Goal: Task Accomplishment & Management: Use online tool/utility

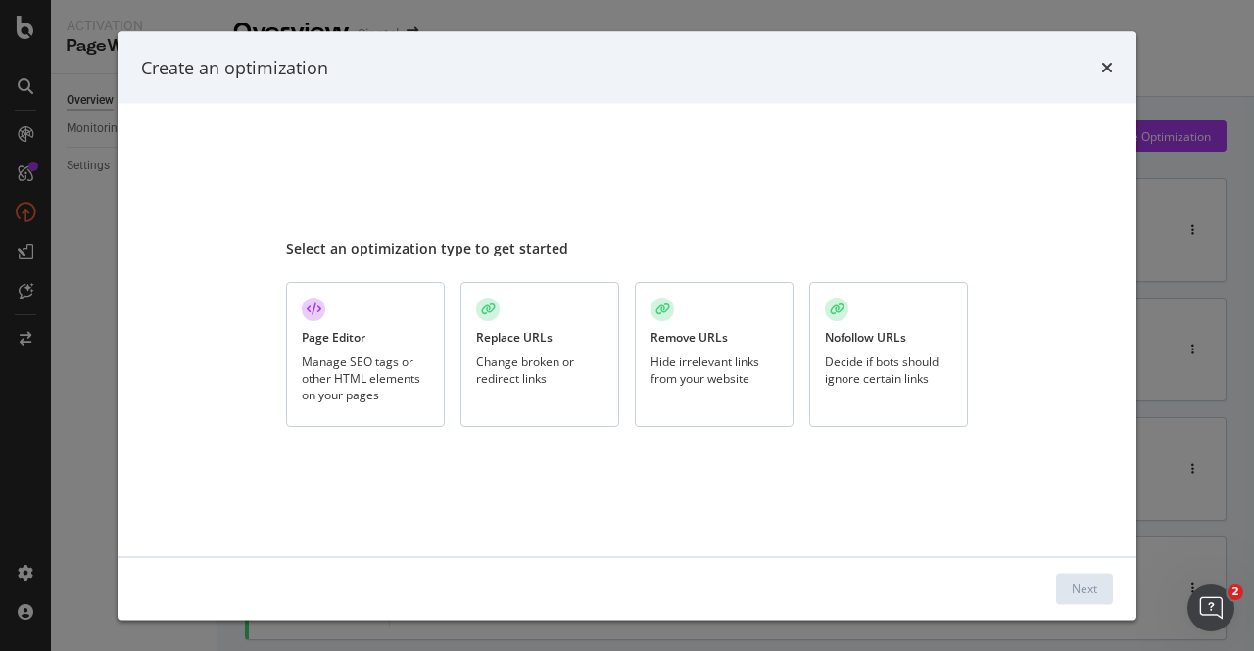
click at [374, 334] on div "Page Editor Manage SEO tags or other HTML elements on your pages" at bounding box center [365, 354] width 159 height 146
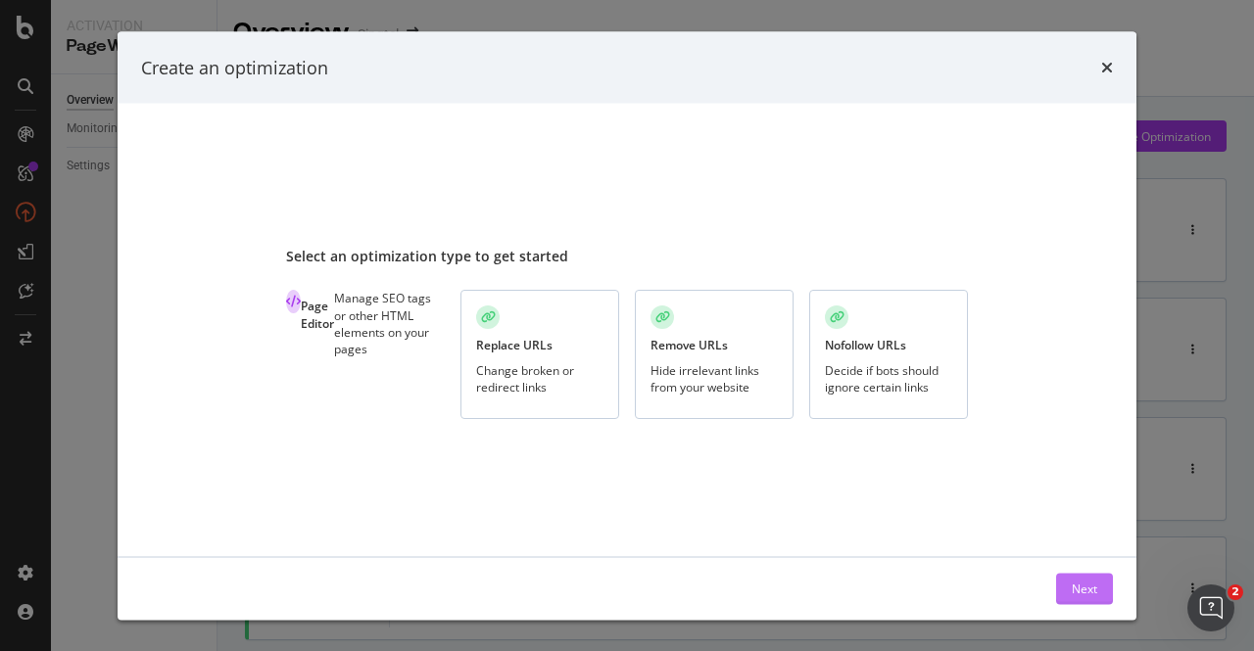
click at [1066, 586] on button "Next" at bounding box center [1084, 588] width 57 height 31
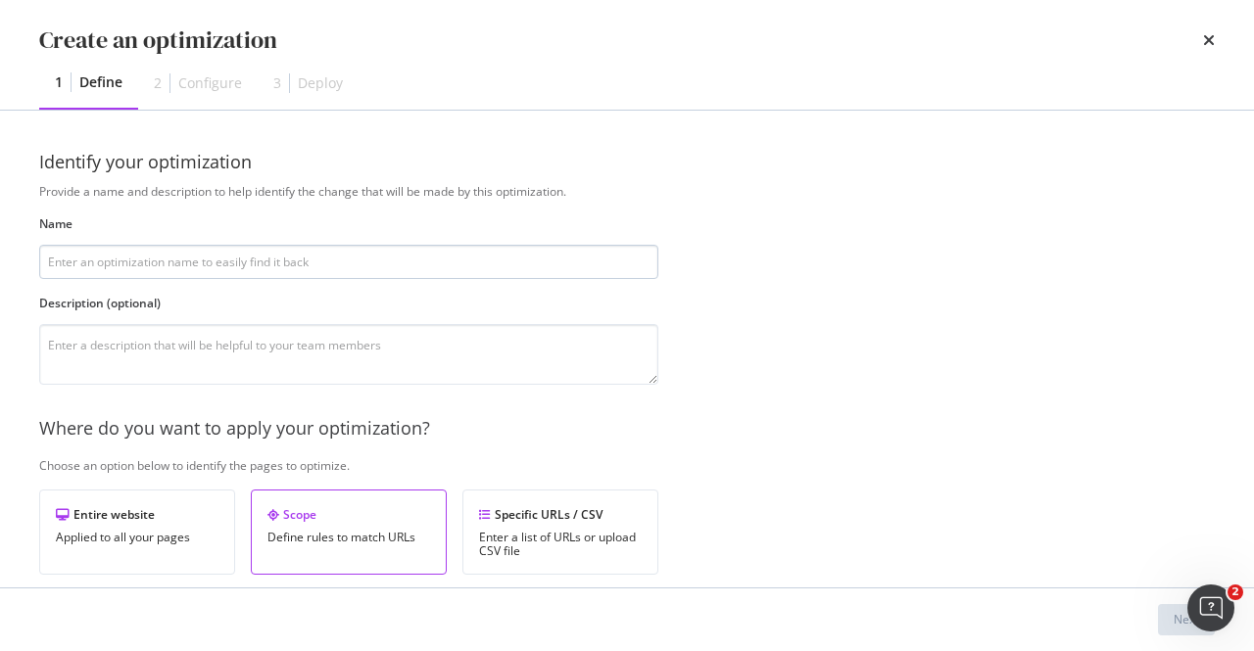
click at [501, 265] on input "modal" at bounding box center [348, 262] width 619 height 34
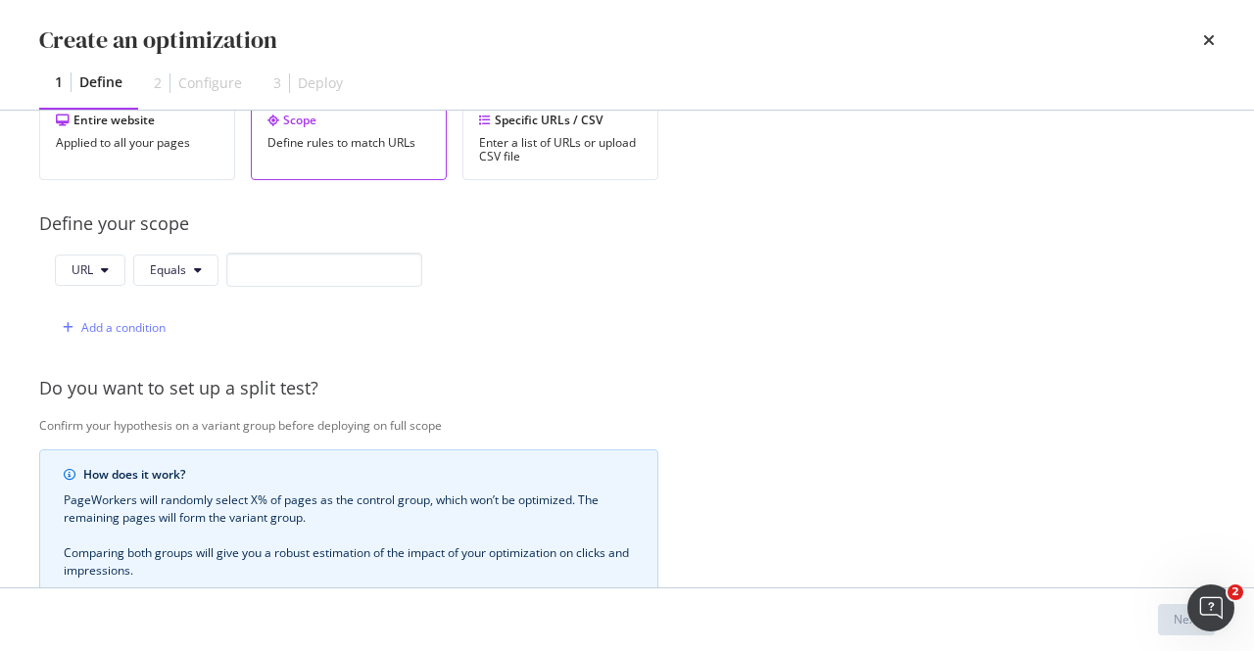
scroll to position [294, 0]
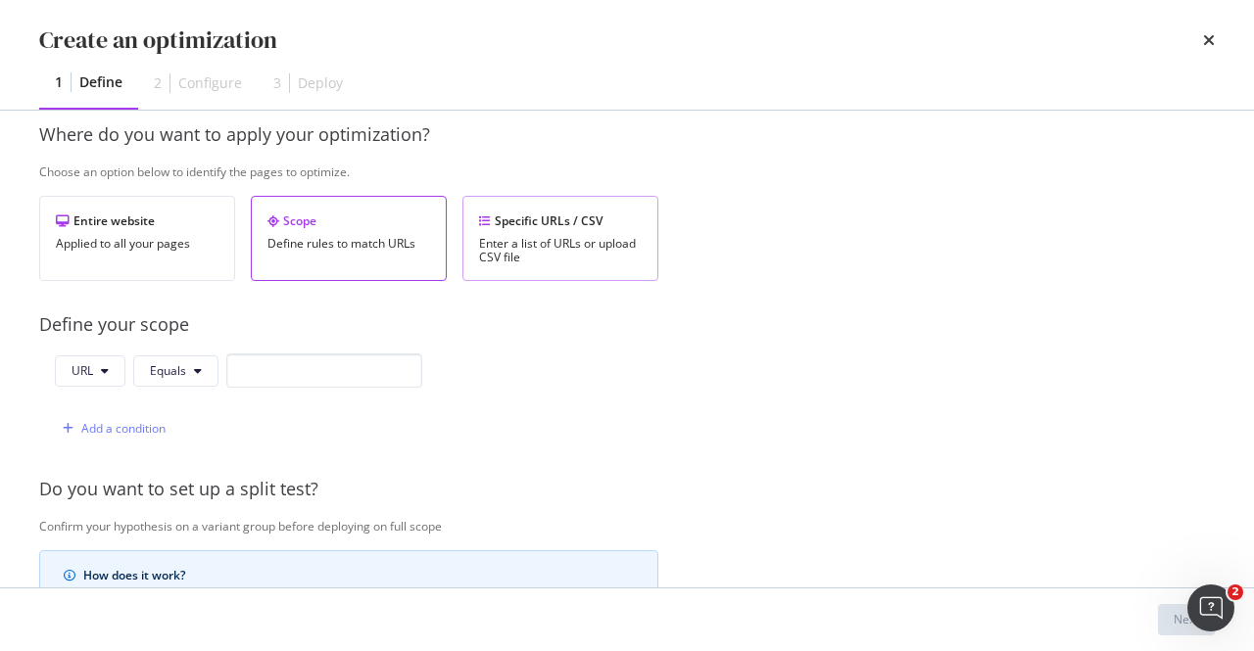
type input "Add Product schema to iPhone 17 PDPs"
click at [599, 206] on div "Specific URLs / CSV Enter a list of URLs or upload CSV file" at bounding box center [560, 238] width 196 height 85
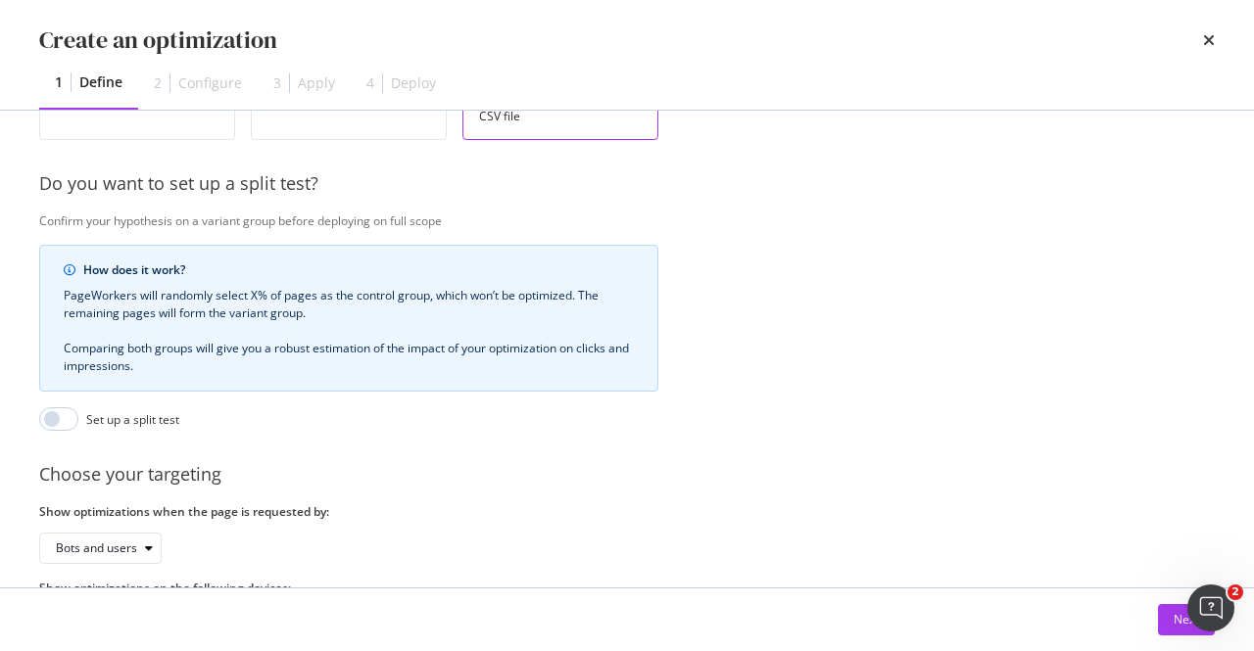
scroll to position [539, 0]
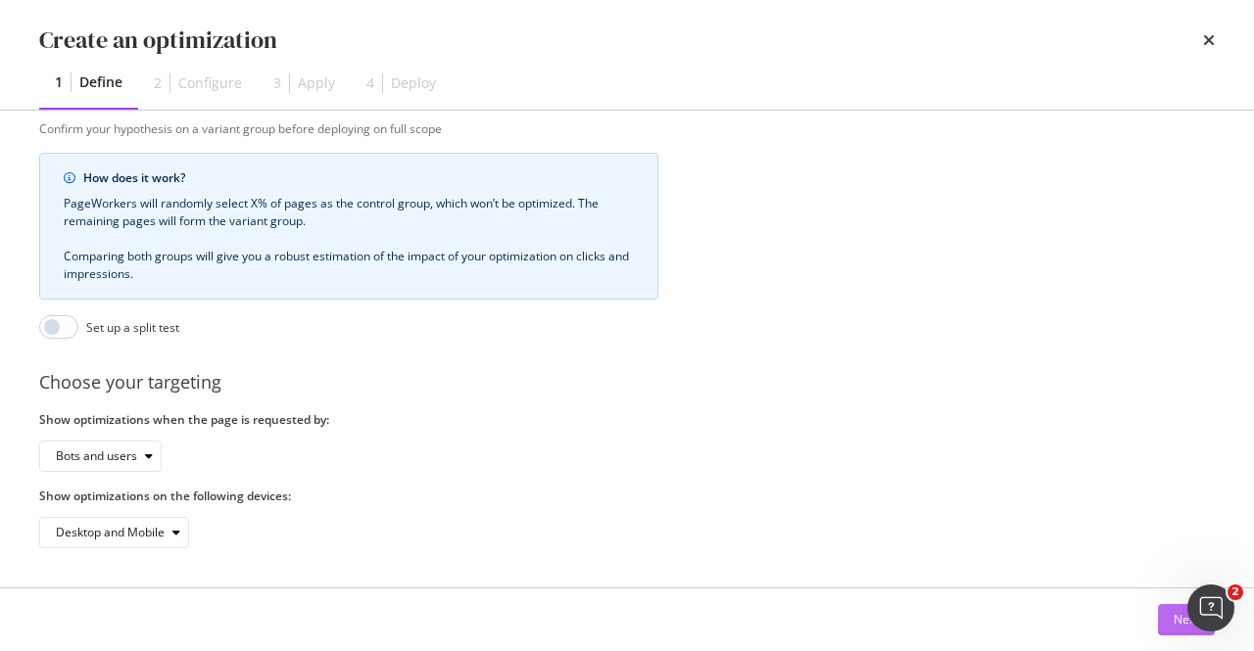
click at [1165, 627] on button "Next" at bounding box center [1186, 619] width 57 height 31
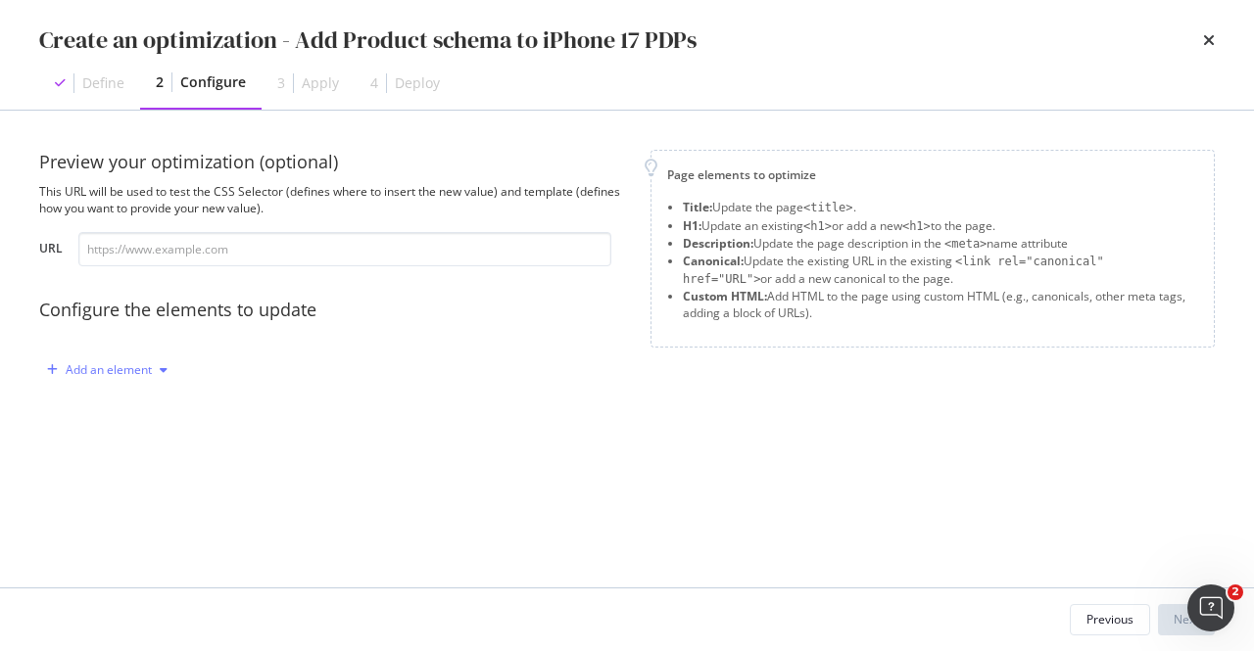
click at [132, 364] on div "Add an element" at bounding box center [109, 370] width 86 height 12
click at [102, 536] on div "Custom HTML" at bounding box center [129, 537] width 77 height 17
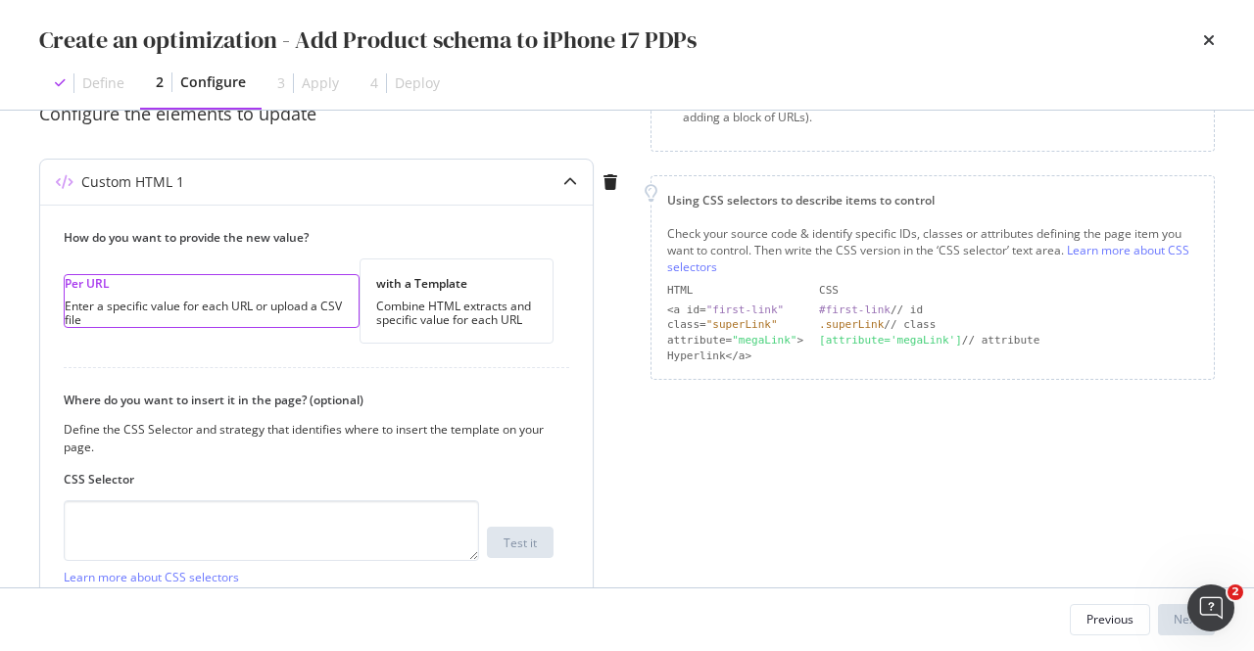
scroll to position [370, 0]
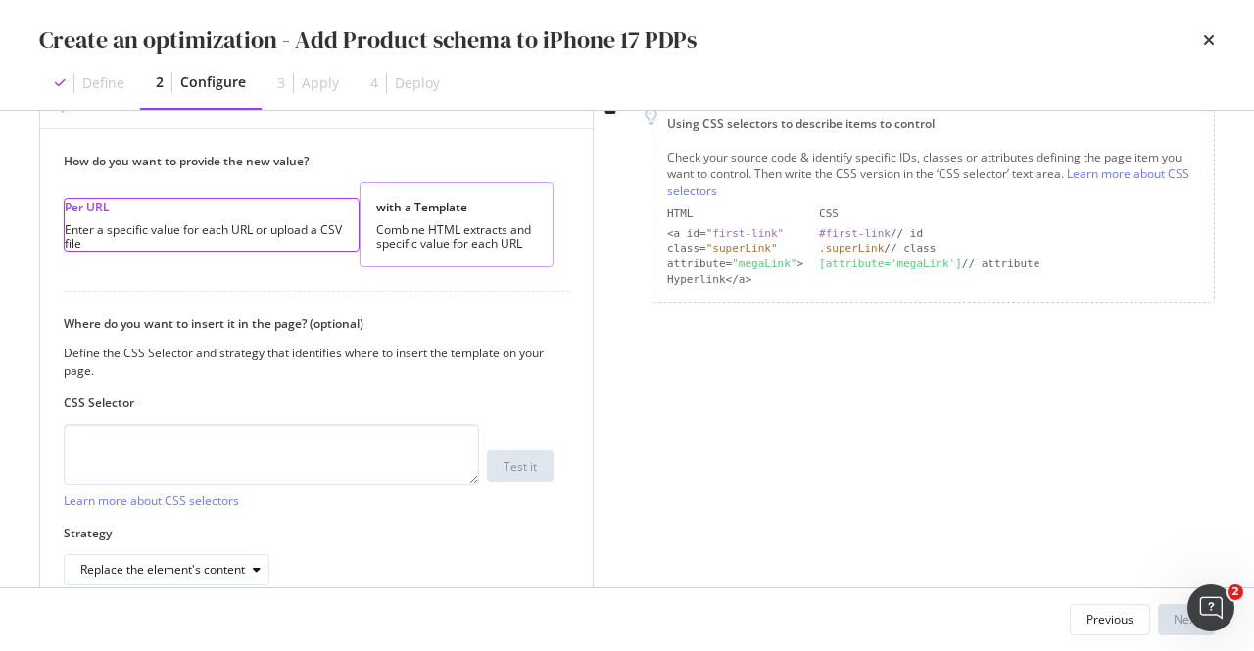
click at [359, 216] on div "with a Template Combine HTML extracts and specific value for each URL" at bounding box center [456, 224] width 194 height 85
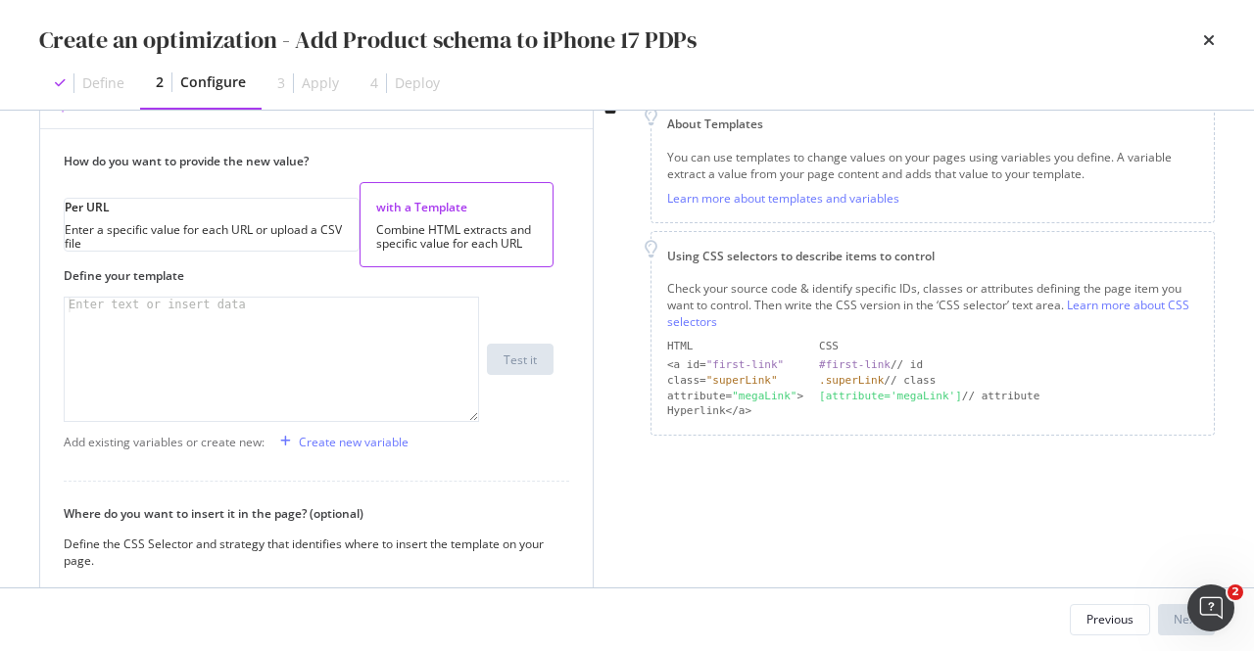
scroll to position [468, 0]
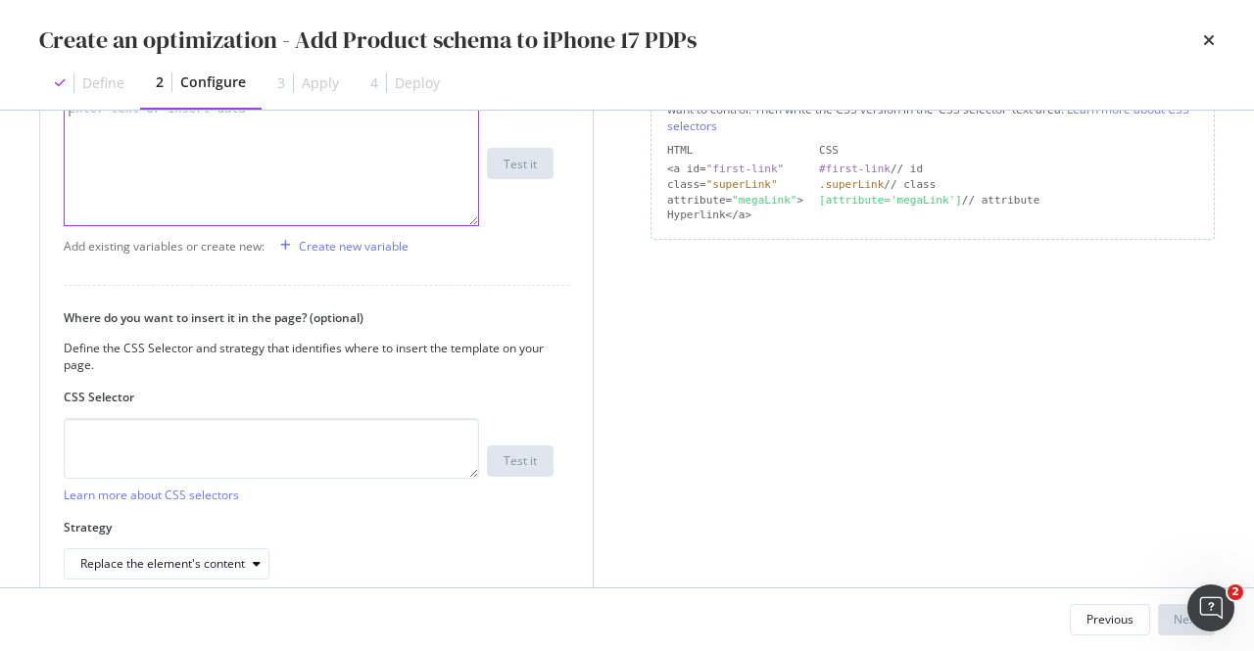
click at [226, 177] on div "modal" at bounding box center [272, 179] width 415 height 154
click at [330, 255] on div "Create new variable" at bounding box center [354, 246] width 110 height 17
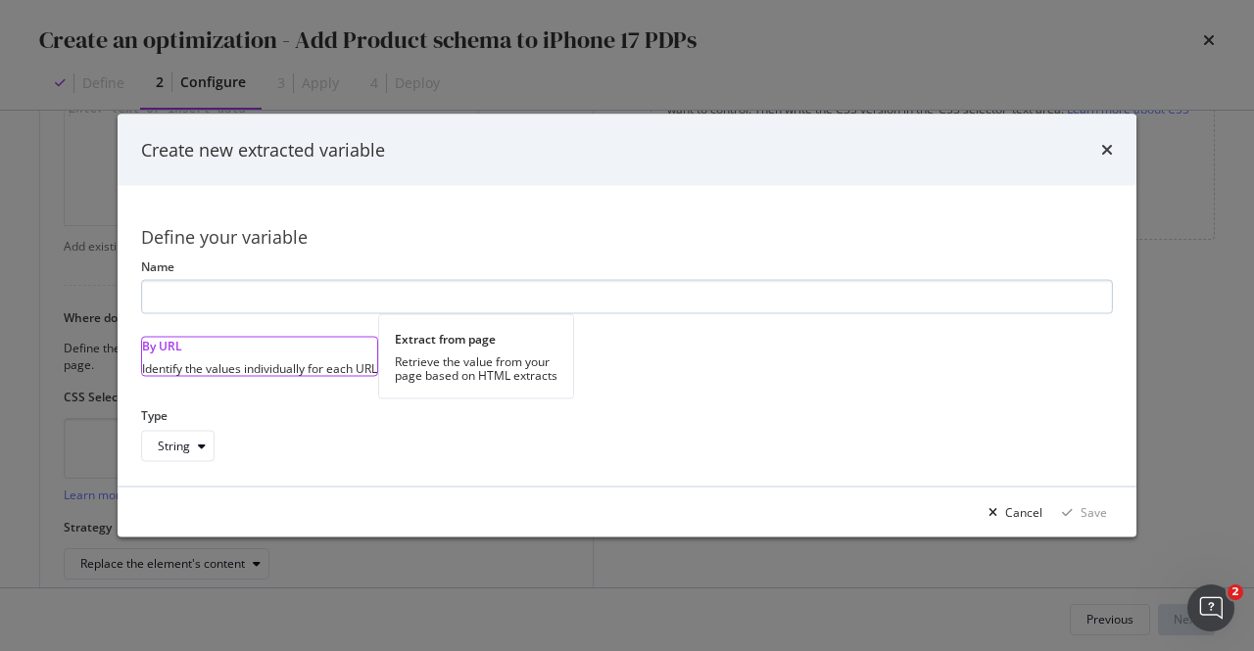
click at [409, 285] on input "modal" at bounding box center [627, 297] width 972 height 34
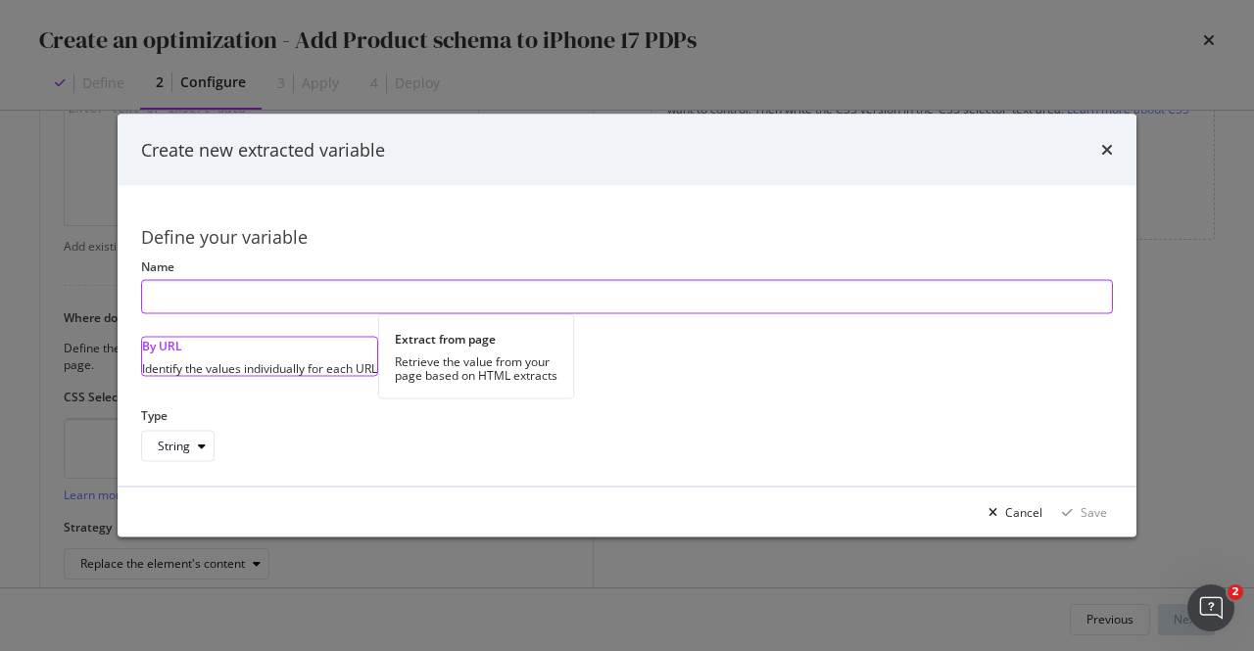
paste input "product schema"
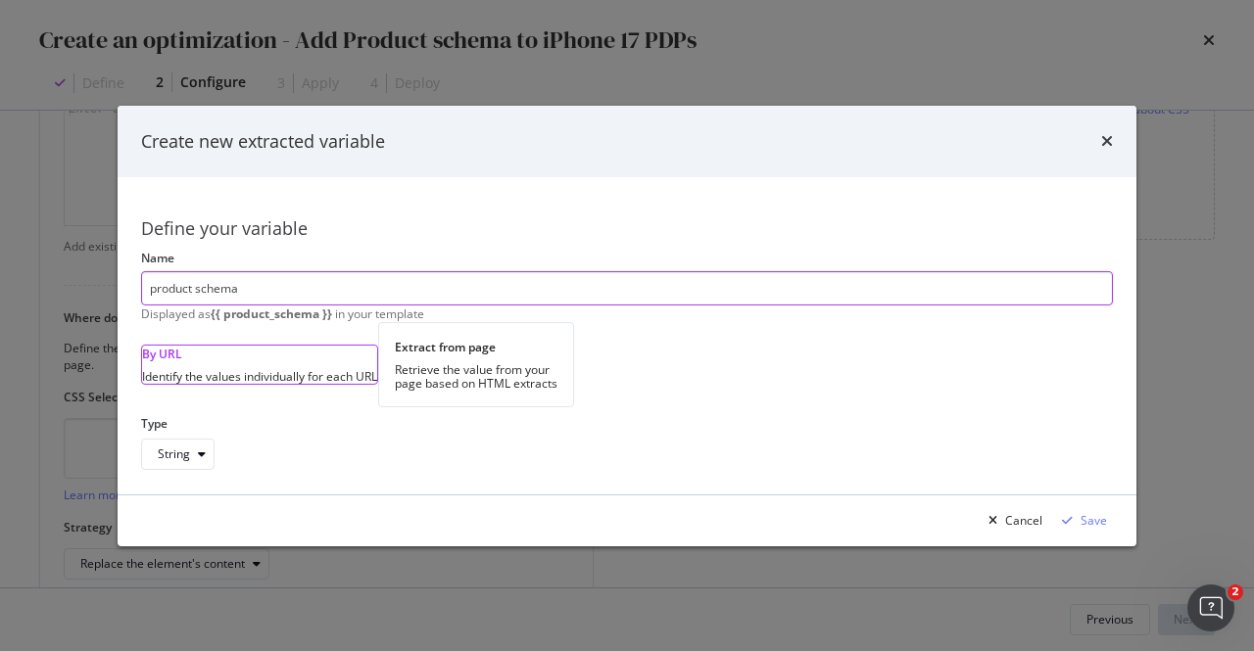
type input "product schema"
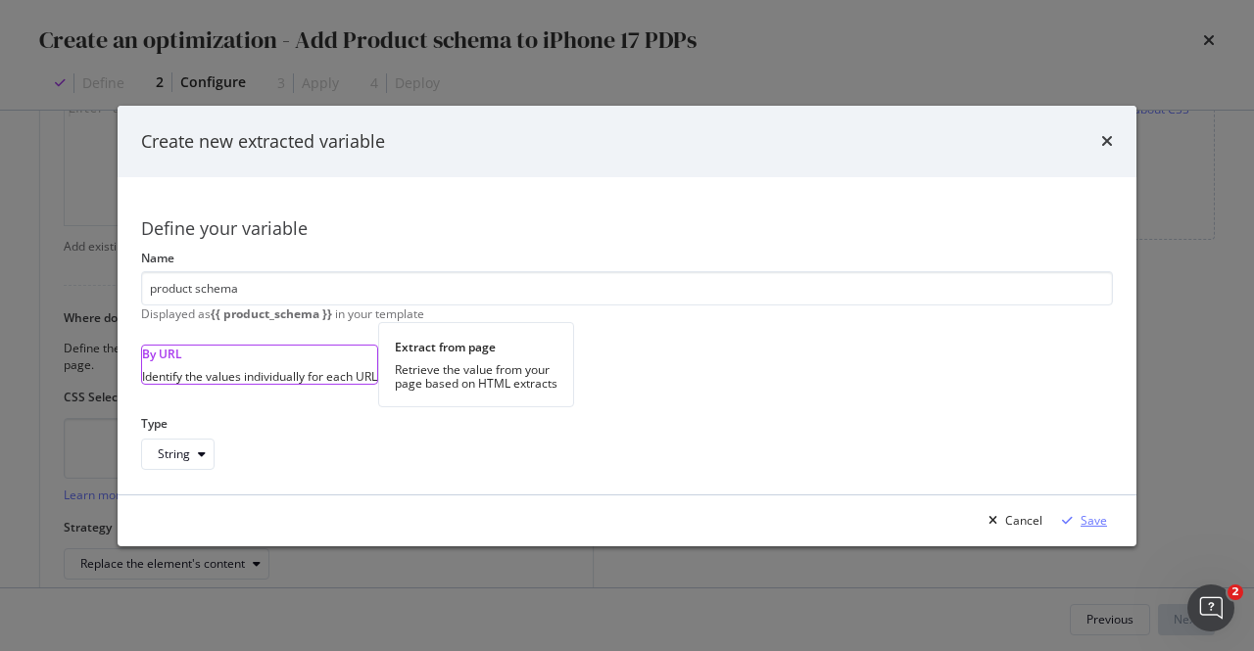
click at [1089, 529] on div "Save" at bounding box center [1093, 520] width 26 height 17
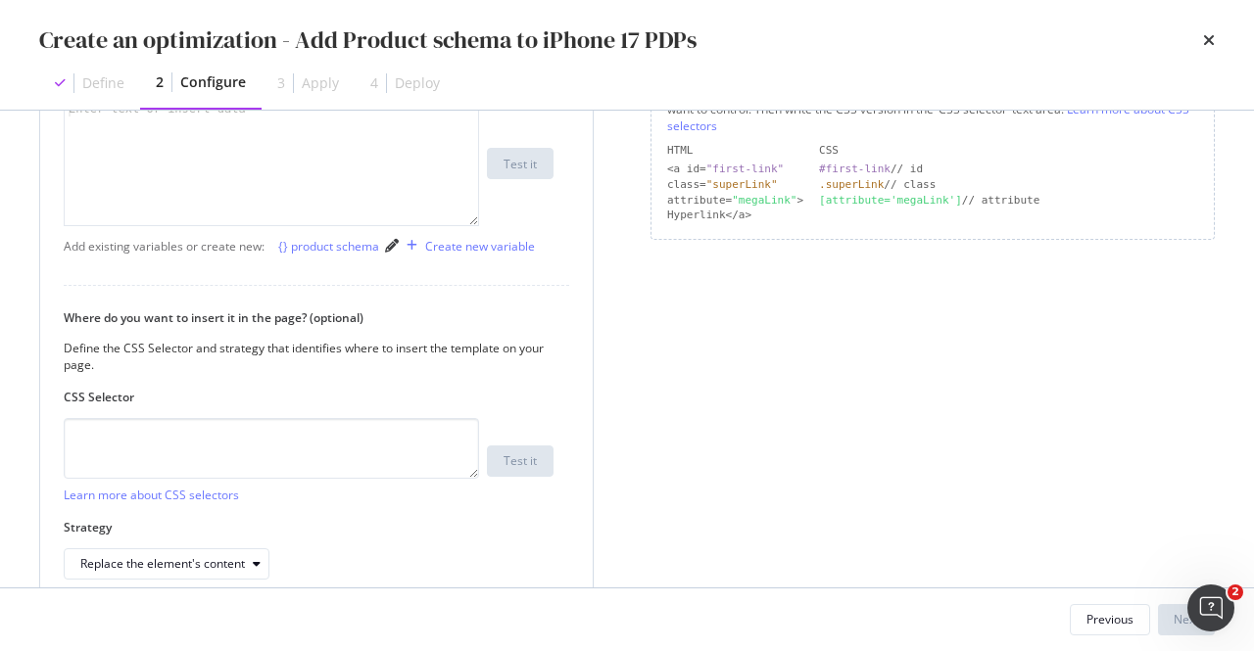
click at [317, 255] on div "{} product schema" at bounding box center [328, 246] width 101 height 17
click at [188, 167] on div "{{ product_schema }}" at bounding box center [272, 179] width 415 height 154
click at [185, 156] on div "{{ product_schema }}" at bounding box center [272, 179] width 415 height 154
paste textarea "| safe"
type textarea "{{ product_schema | safe}}"
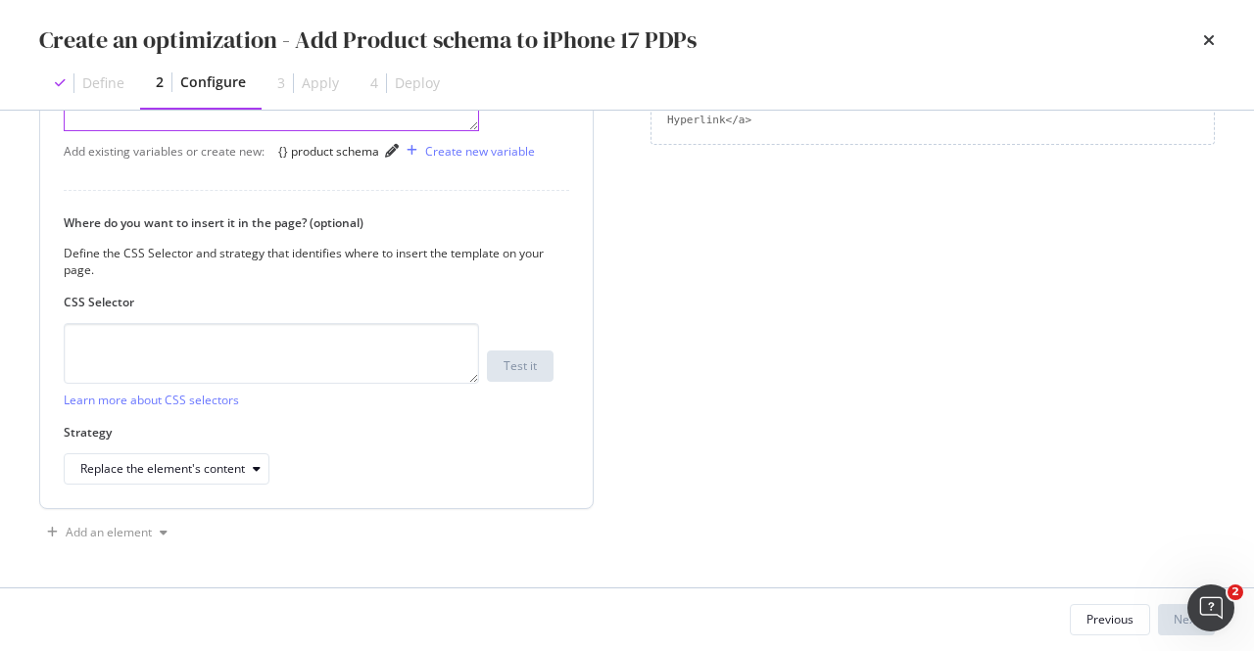
scroll to position [613, 0]
click at [209, 332] on textarea "modal" at bounding box center [271, 353] width 415 height 61
paste textarea "head > script[type='application/ld+json']"
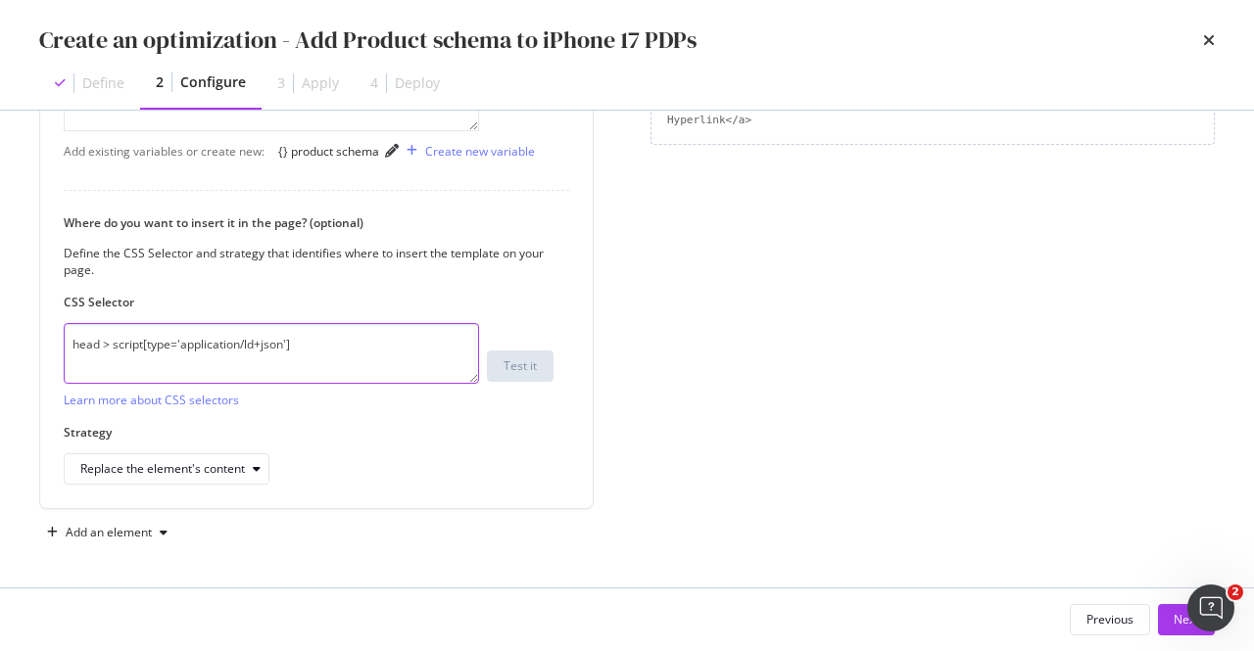
type textarea "head > script[type='application/ld+json']"
click at [186, 472] on div "Replace the element's content" at bounding box center [162, 469] width 165 height 12
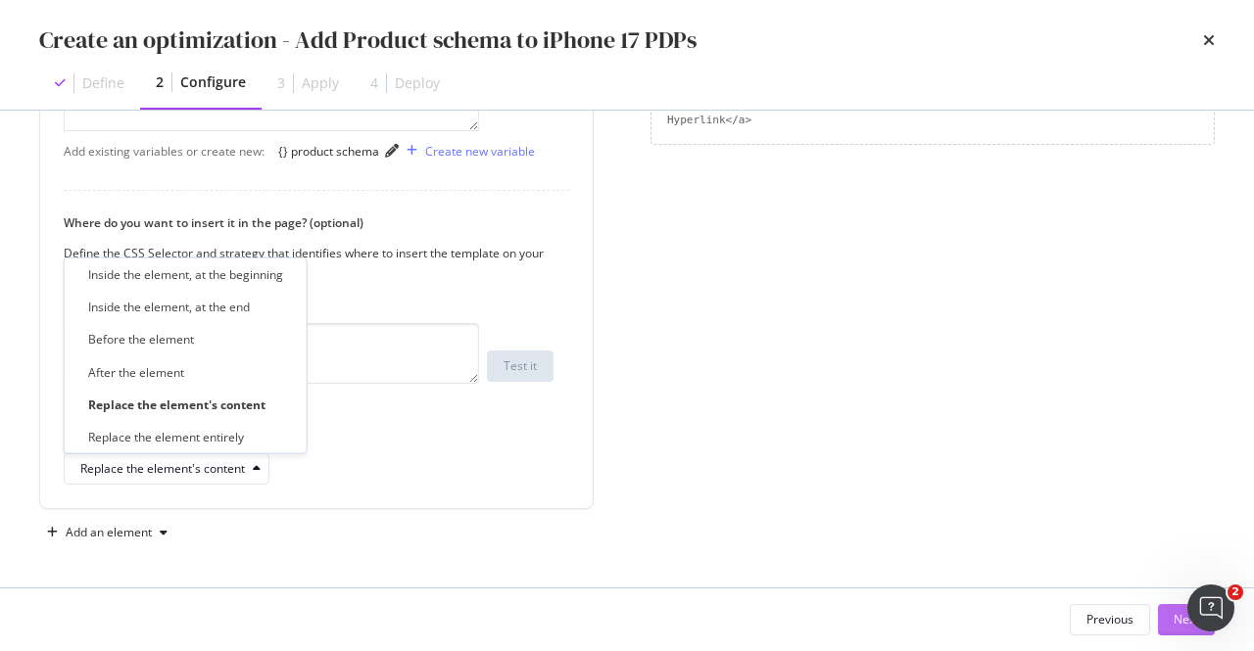
click at [1164, 615] on button "Next" at bounding box center [1186, 619] width 57 height 31
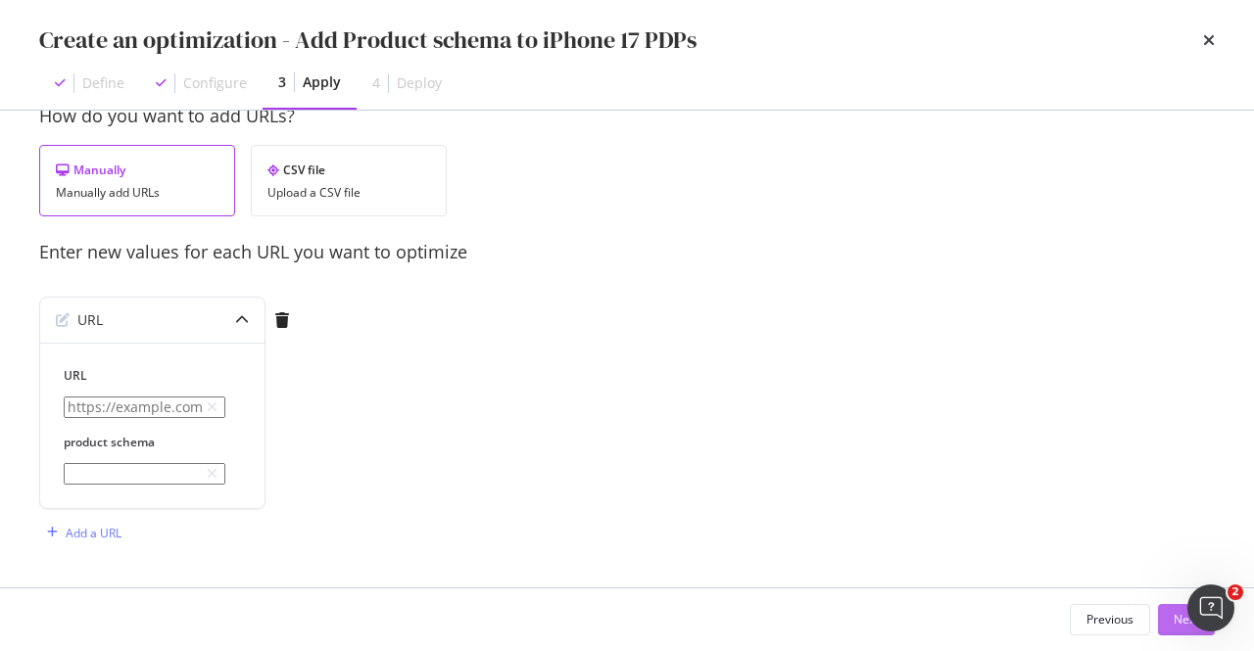
scroll to position [68, 0]
click at [225, 397] on input "modal" at bounding box center [145, 408] width 162 height 22
paste input "[URL][DOMAIN_NAME]"
type input "[URL][DOMAIN_NAME]"
click at [225, 463] on input "modal" at bounding box center [145, 474] width 162 height 22
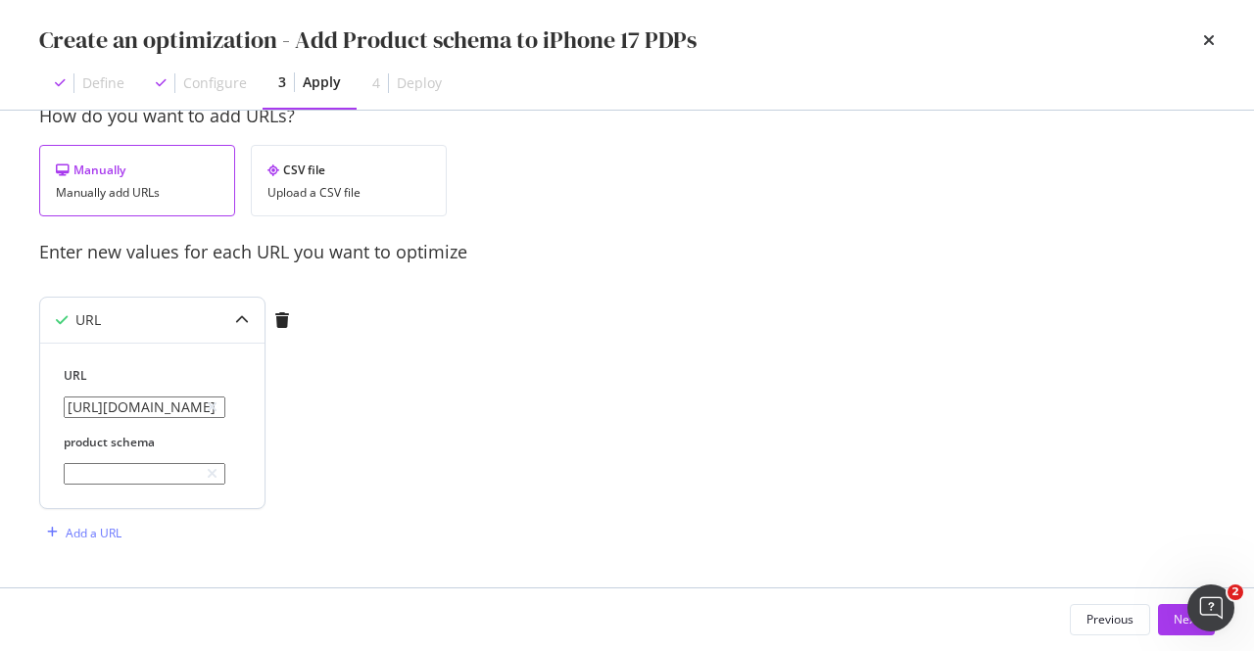
type input "T"
click at [78, 467] on input "Insert schema here" at bounding box center [145, 474] width 162 height 22
click at [88, 467] on input "Insert schema here" at bounding box center [145, 474] width 162 height 22
click at [164, 469] on input "Paste the schema here" at bounding box center [145, 474] width 162 height 22
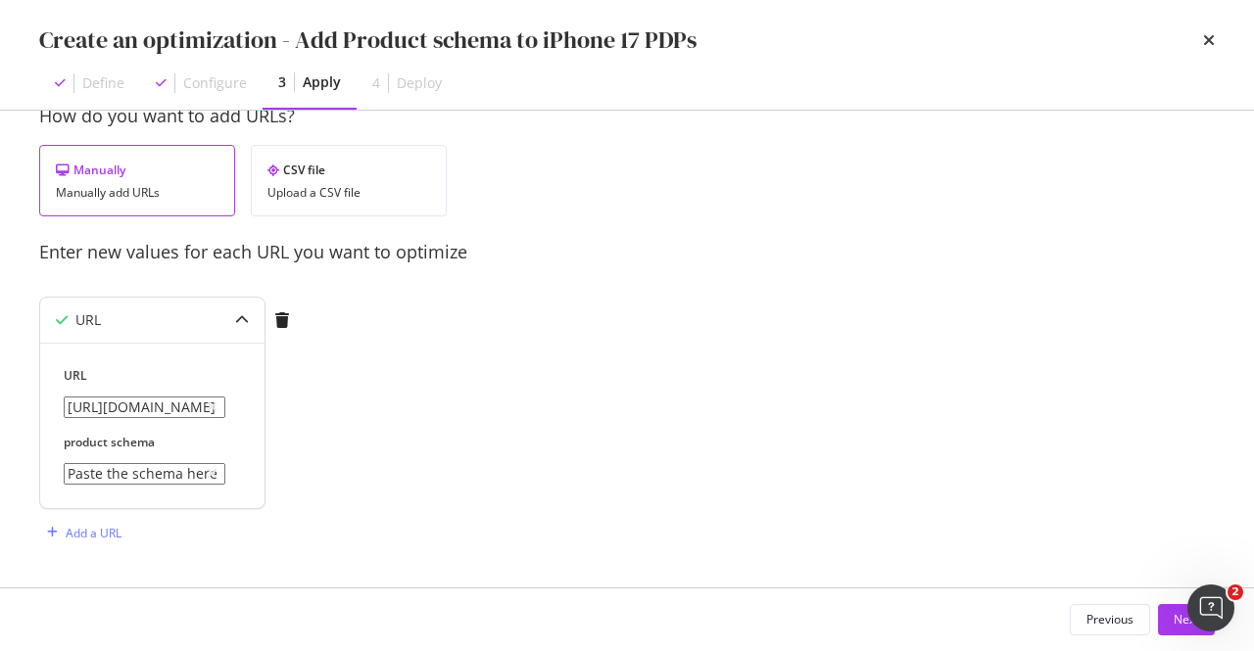
click at [173, 467] on input "Paste the schema here" at bounding box center [145, 474] width 162 height 22
type input "Paste the schema tag here"
click at [1179, 618] on div "Next" at bounding box center [1185, 619] width 25 height 17
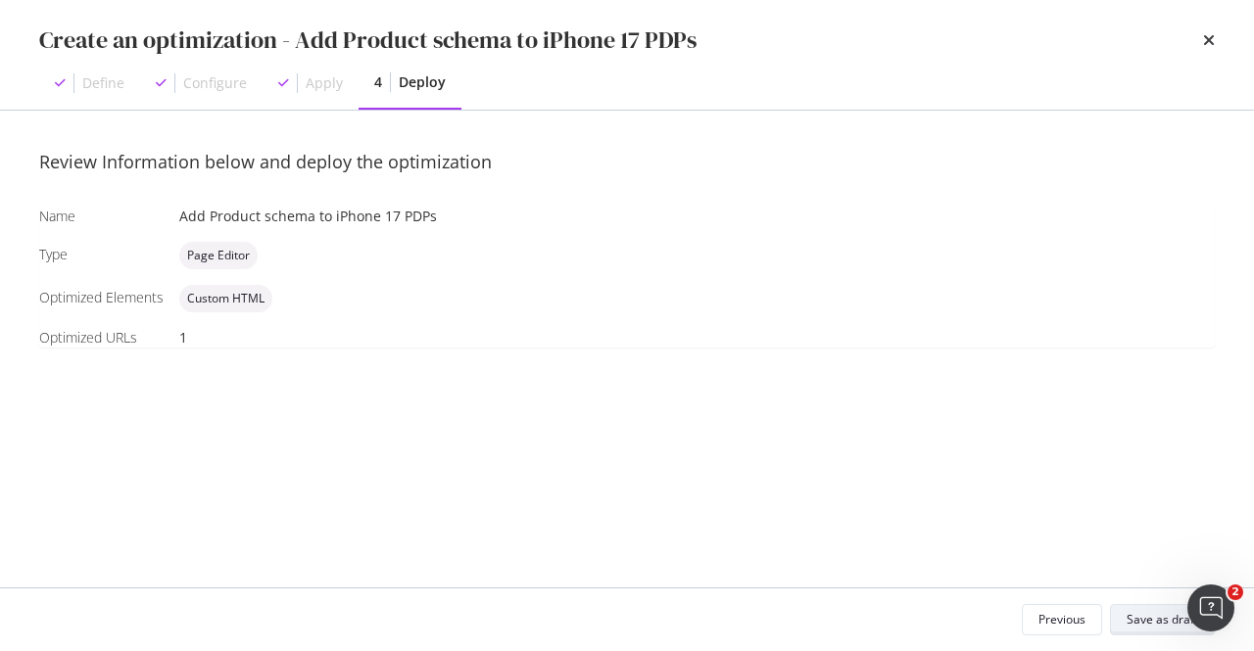
click at [1177, 623] on div "Save as draft" at bounding box center [1161, 619] width 71 height 17
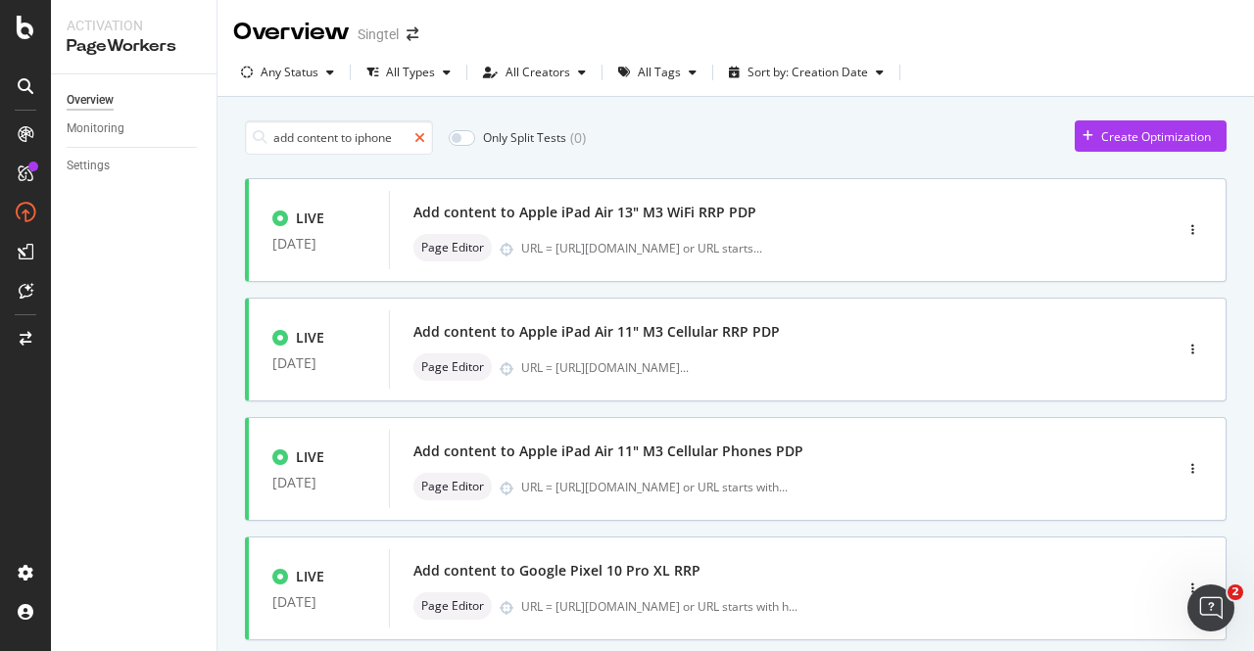
click at [423, 133] on icon at bounding box center [419, 138] width 11 height 14
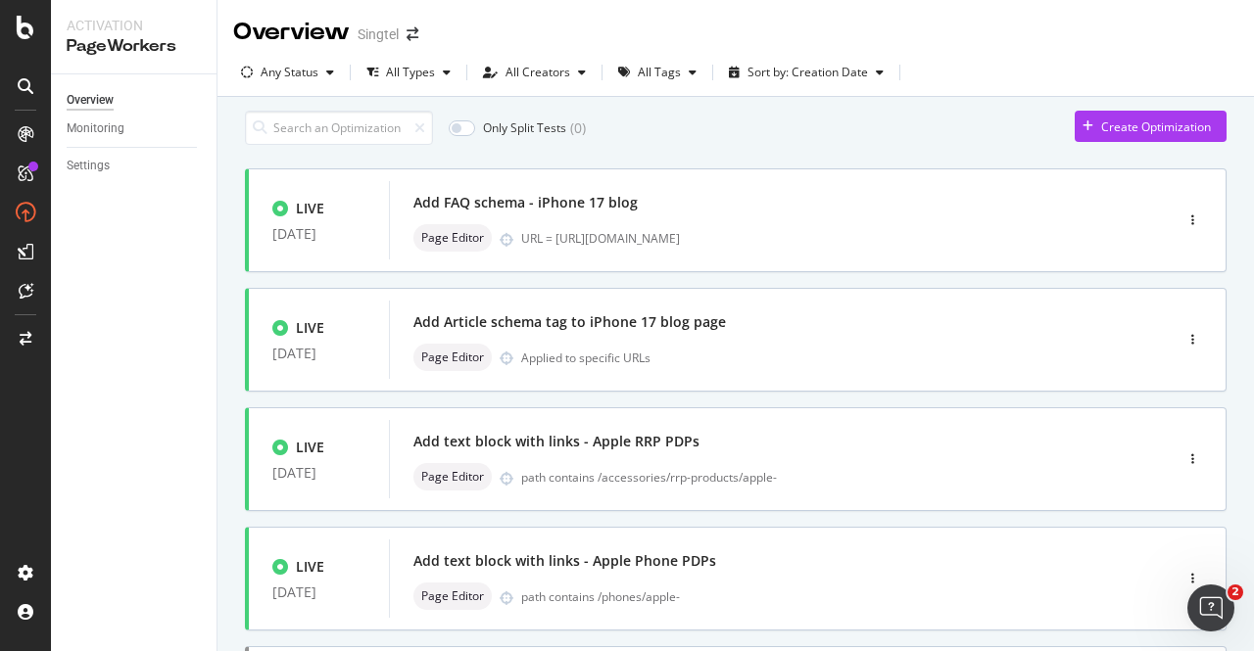
type input "1"
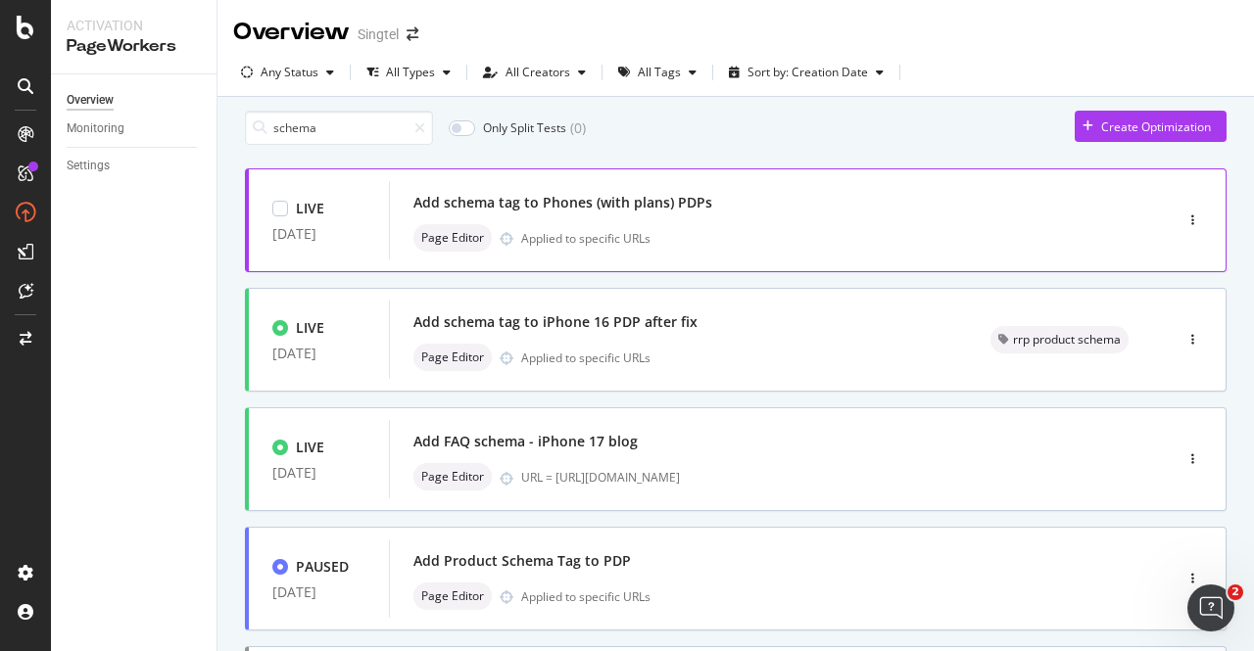
click at [573, 236] on div "Page Editor Applied to specific URLs" at bounding box center [751, 237] width 676 height 27
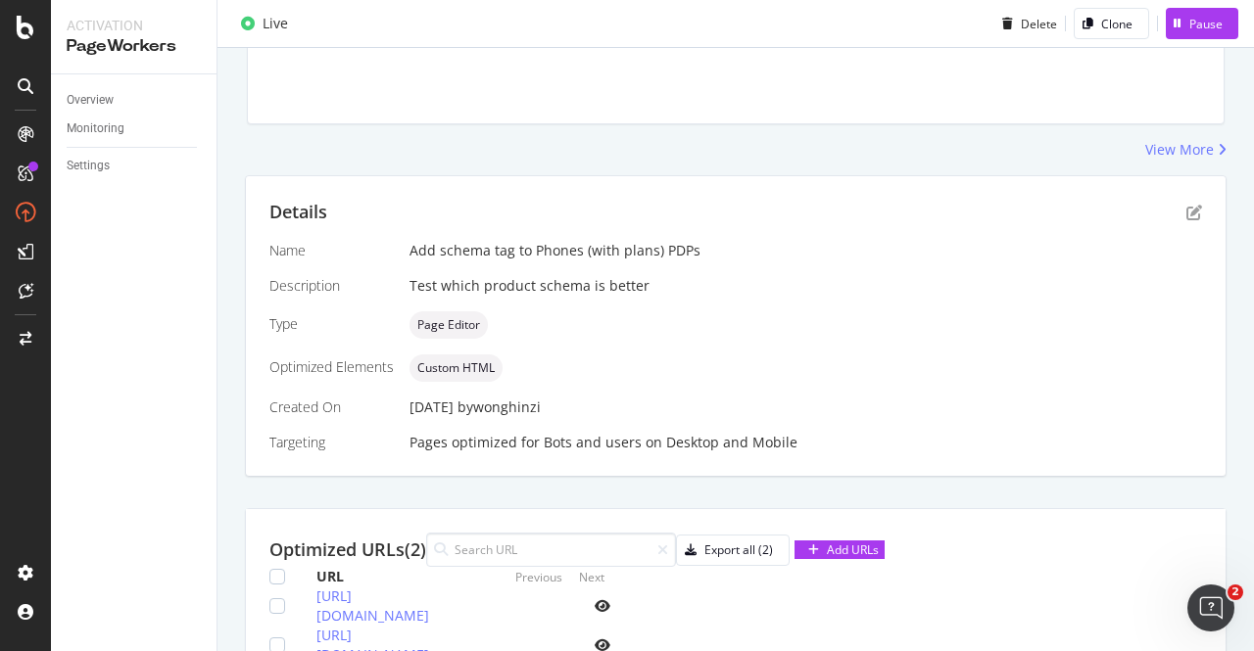
scroll to position [294, 0]
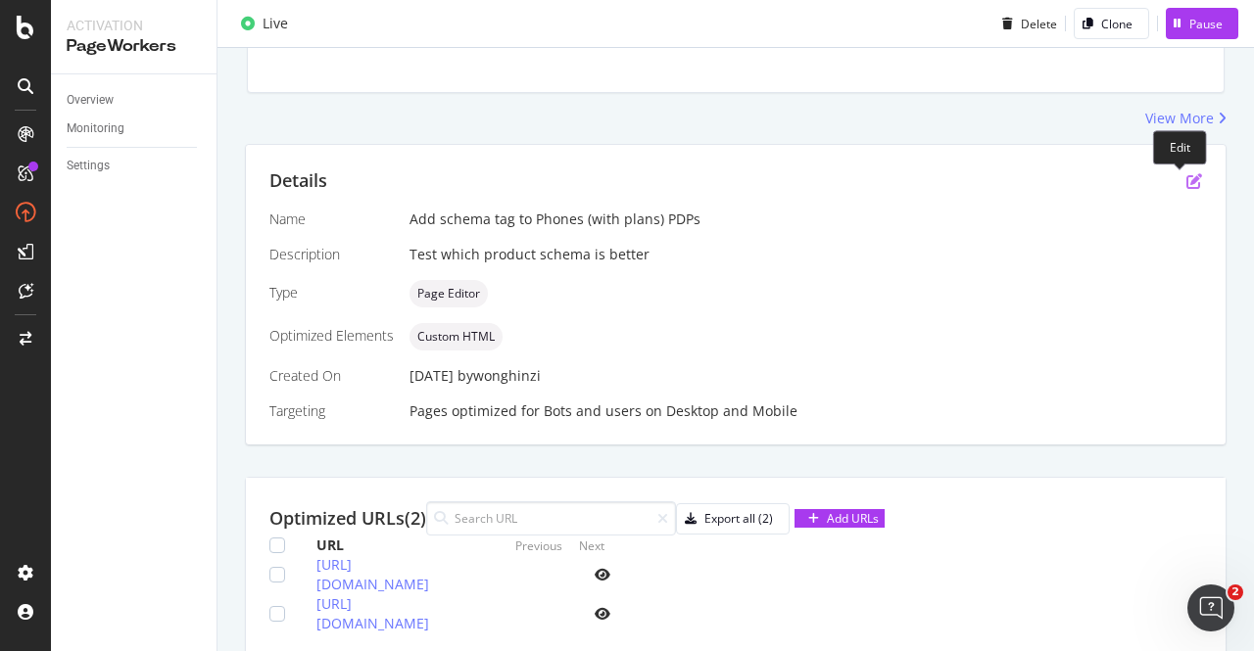
click at [1186, 180] on icon "pen-to-square" at bounding box center [1194, 181] width 16 height 16
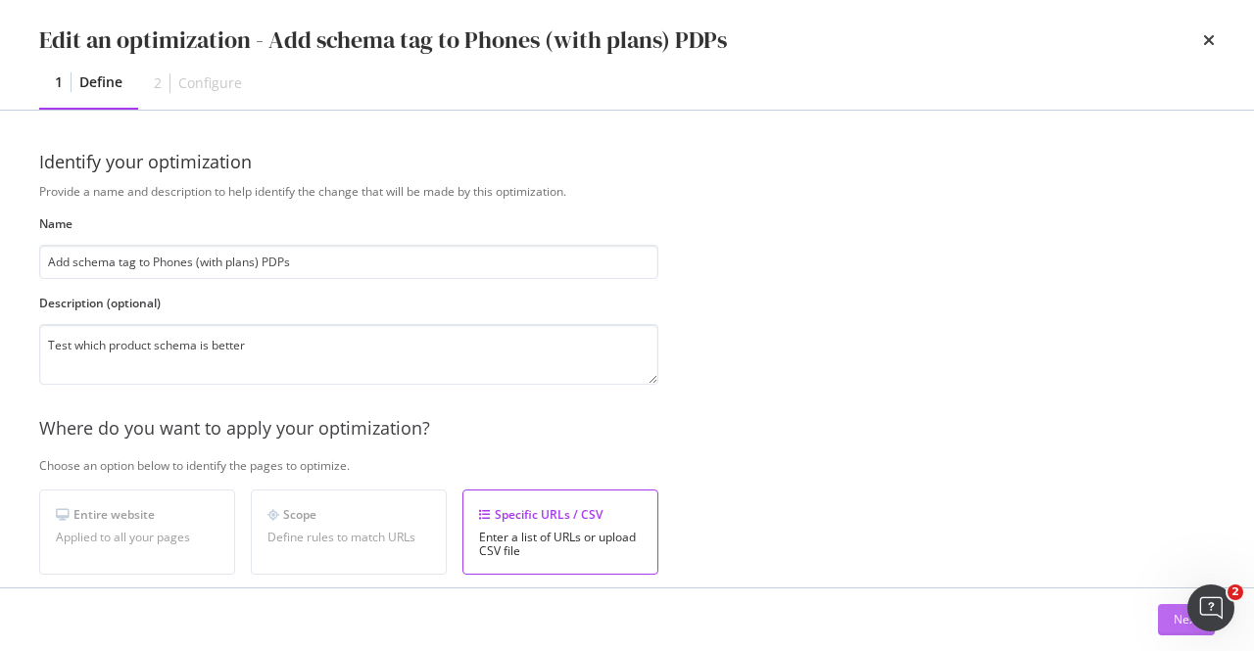
click at [1180, 620] on div "Next" at bounding box center [1185, 619] width 25 height 17
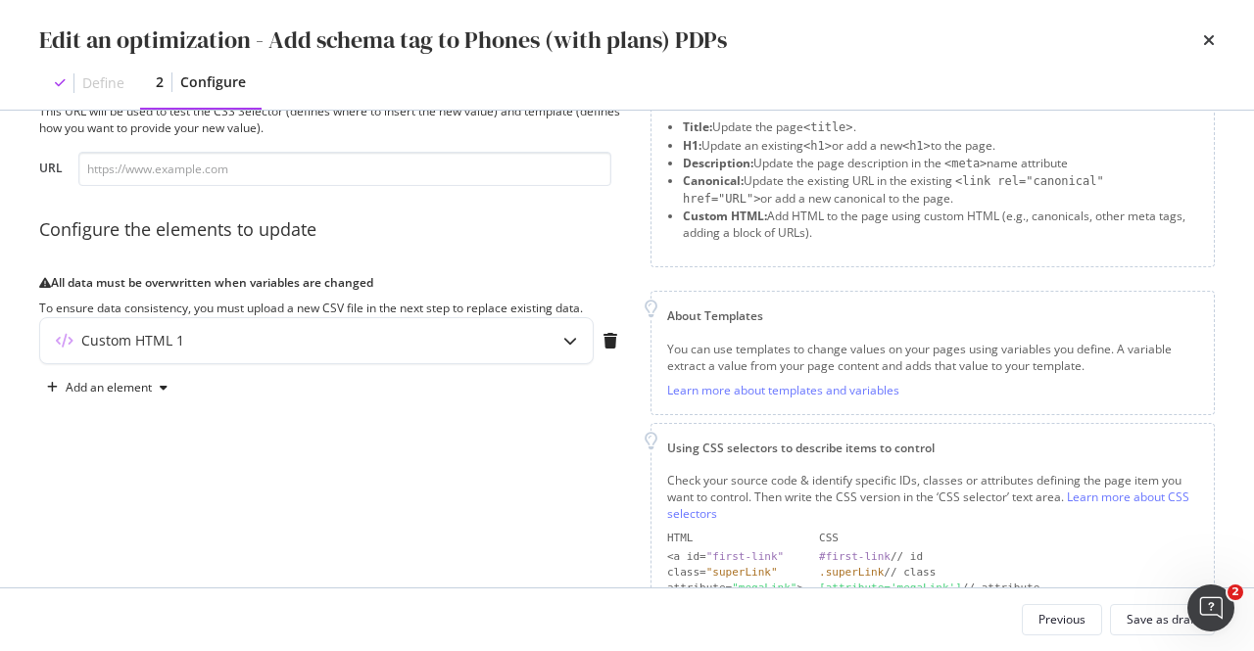
scroll to position [155, 0]
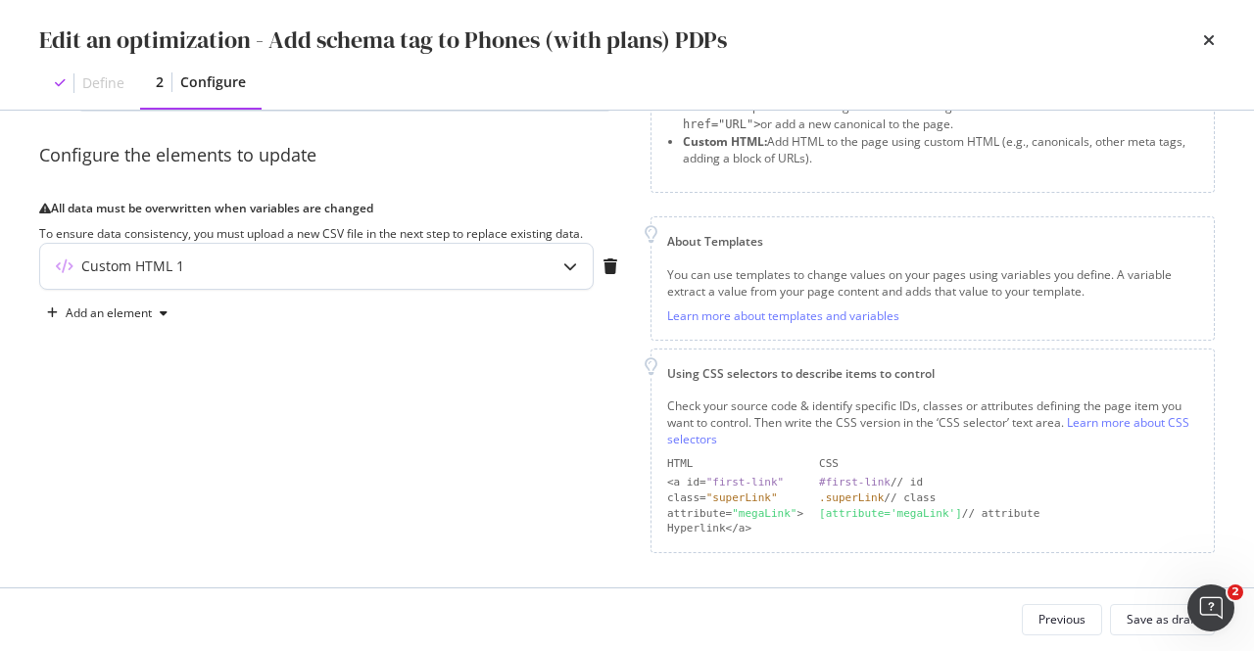
click at [226, 276] on div "Custom HTML 1" at bounding box center [277, 267] width 475 height 20
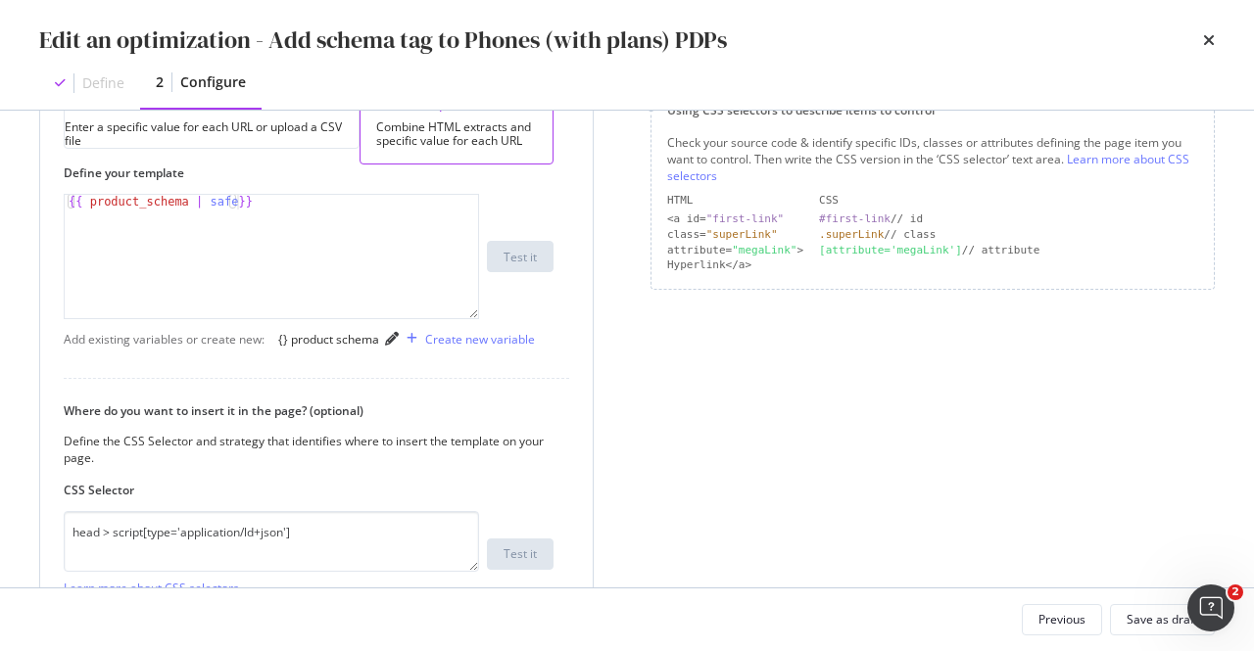
scroll to position [449, 0]
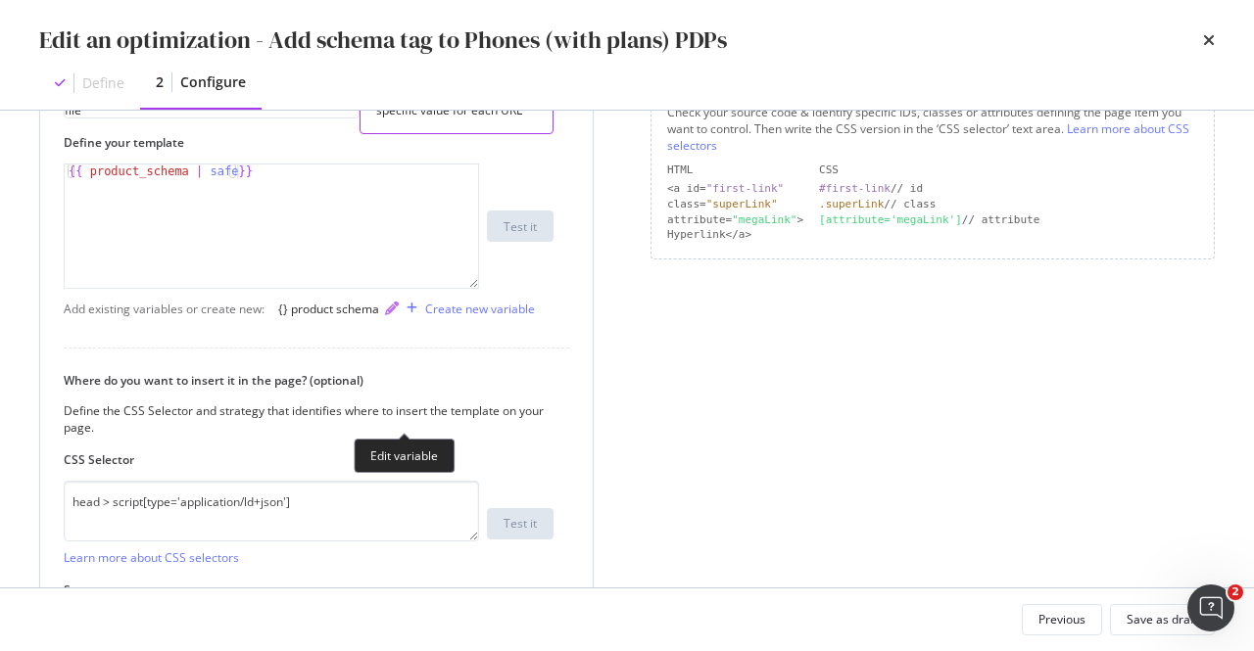
click at [398, 315] on icon "pencil" at bounding box center [392, 309] width 14 height 14
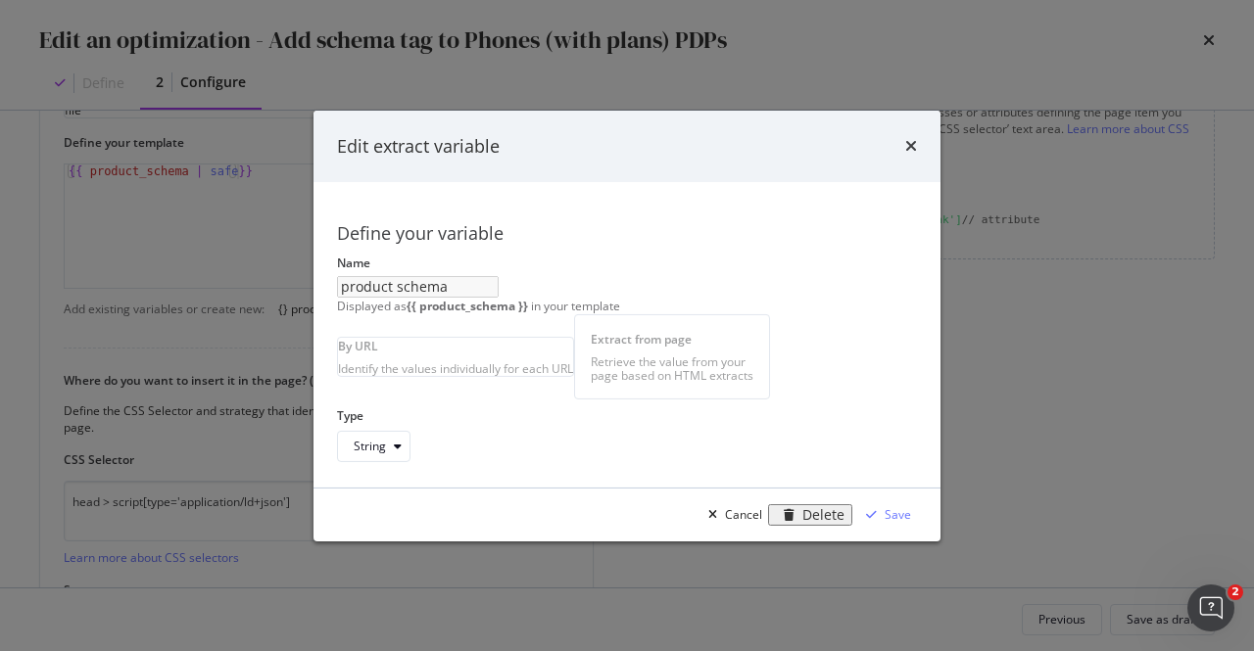
click at [0, 0] on div "Name product schema Displayed as {{ product_schema }} in your template" at bounding box center [0, 0] width 0 height 0
click at [940, 122] on div "Edit extract variable" at bounding box center [626, 146] width 627 height 72
click at [917, 138] on icon "times" at bounding box center [911, 146] width 12 height 16
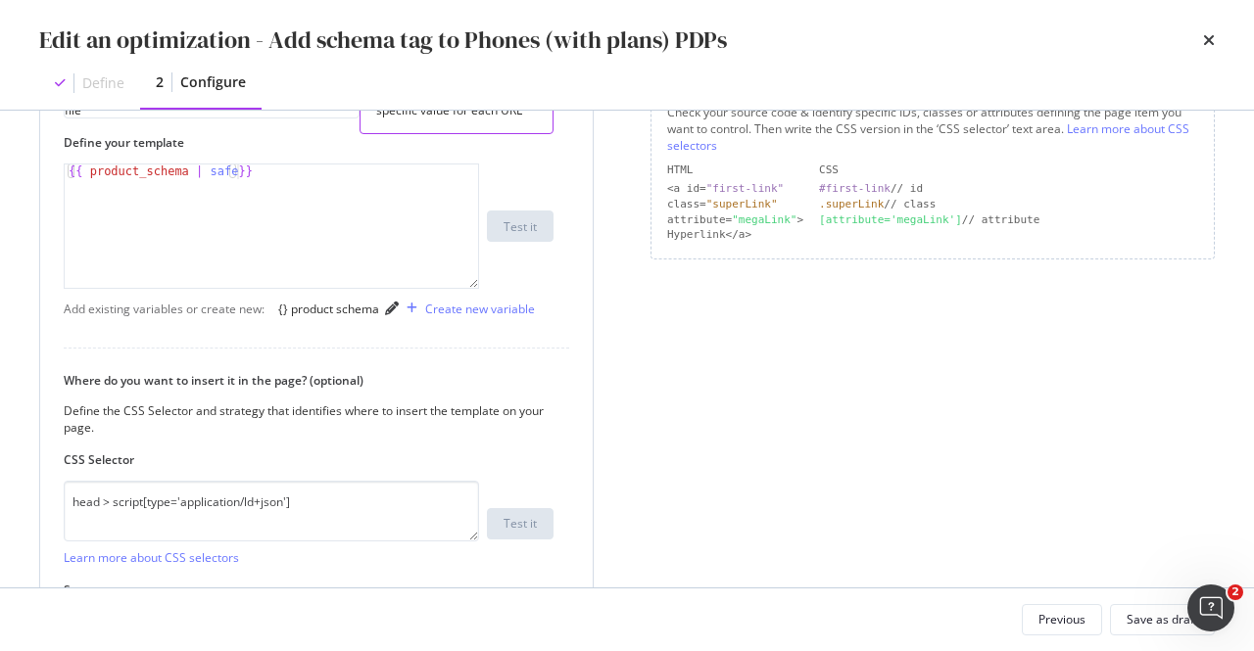
type textarea "{{ product_schema | safe}}"
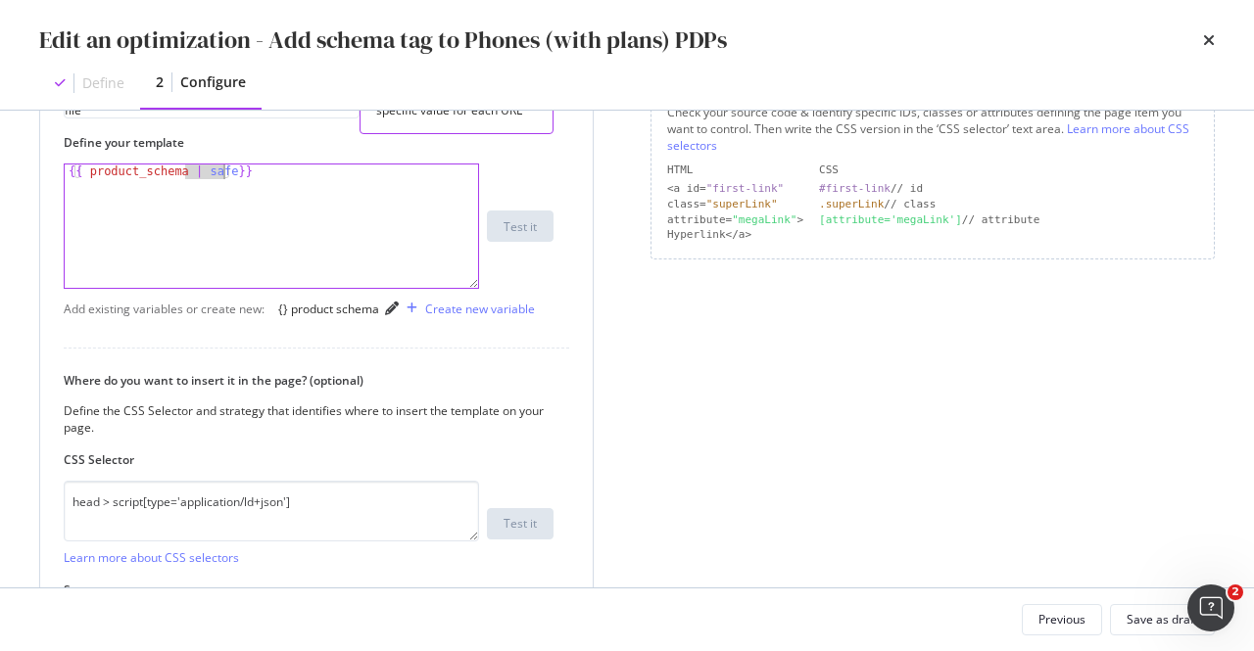
drag, startPoint x: 186, startPoint y: 288, endPoint x: 221, endPoint y: 288, distance: 35.3
click at [221, 288] on div "{{ product_schema | safe }}" at bounding box center [272, 242] width 415 height 154
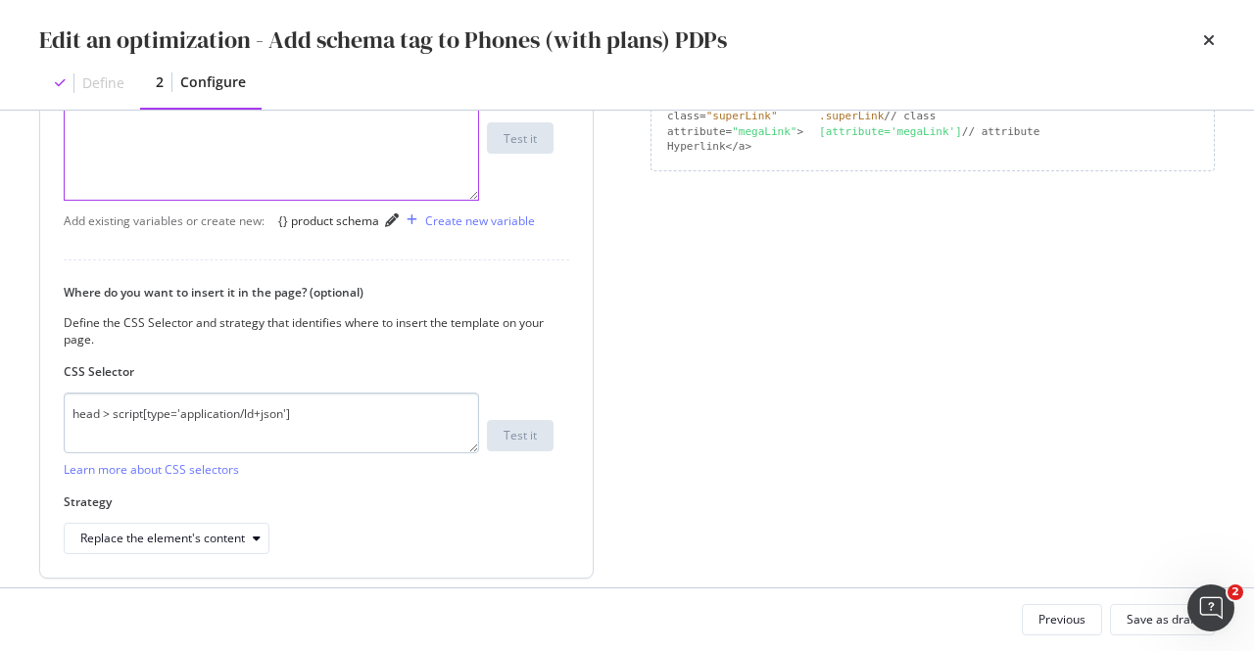
scroll to position [644, 0]
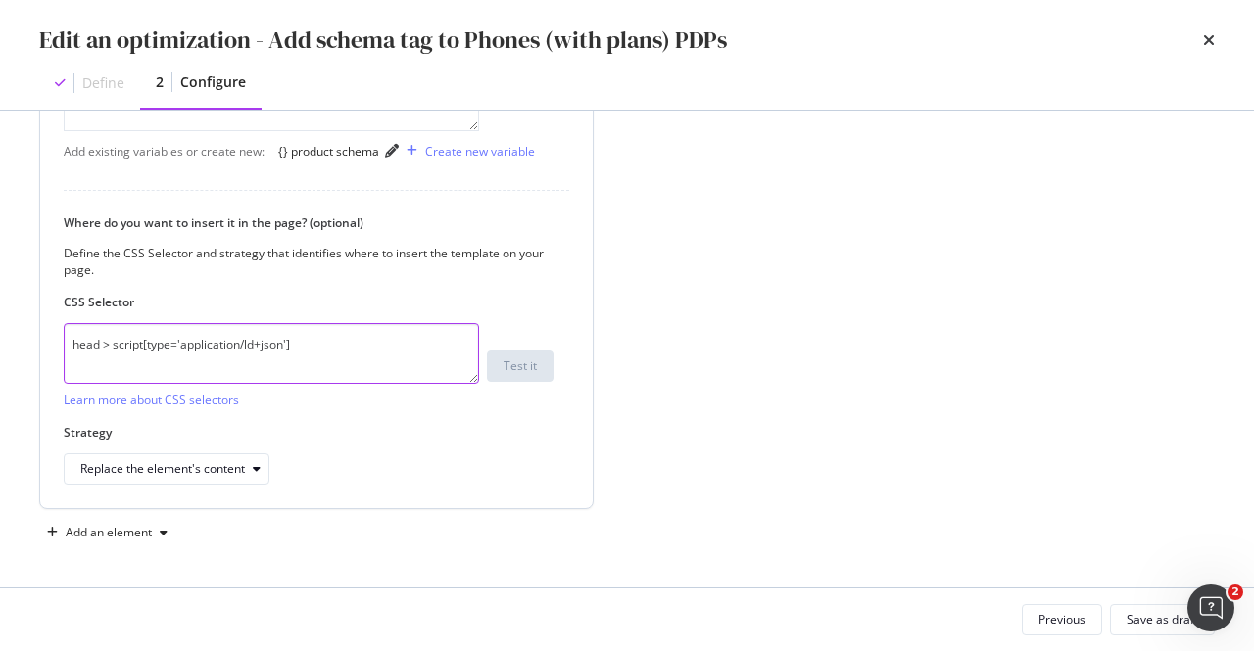
click at [130, 384] on textarea "head > script[type='application/ld+json']" at bounding box center [271, 353] width 415 height 61
